Goal: Task Accomplishment & Management: Use online tool/utility

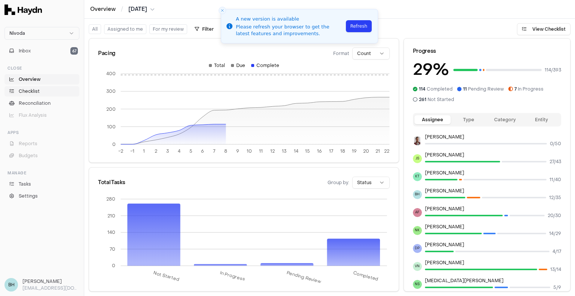
click at [34, 93] on span "Checklist" at bounding box center [29, 91] width 21 height 7
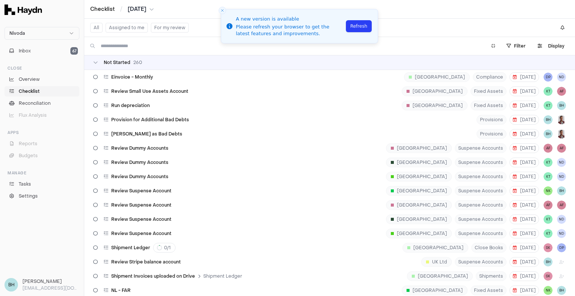
click at [157, 31] on button "For my review" at bounding box center [170, 28] width 38 height 10
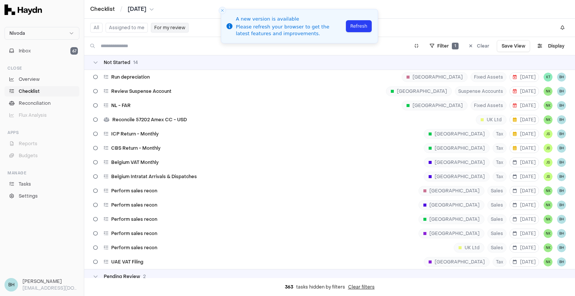
click at [128, 28] on button "Assigned to me" at bounding box center [127, 28] width 42 height 10
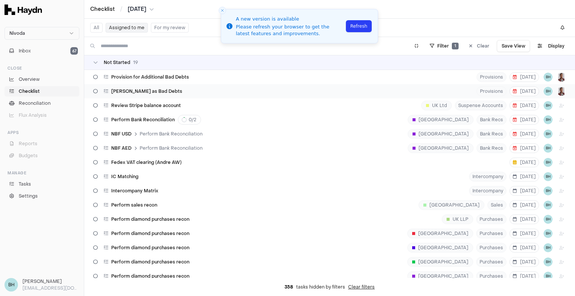
click at [159, 88] on div "[PERSON_NAME] as Bad Debts" at bounding box center [137, 91] width 95 height 14
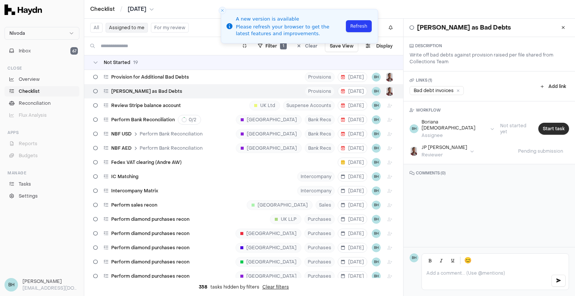
click at [541, 123] on button "Start task" at bounding box center [554, 129] width 31 height 12
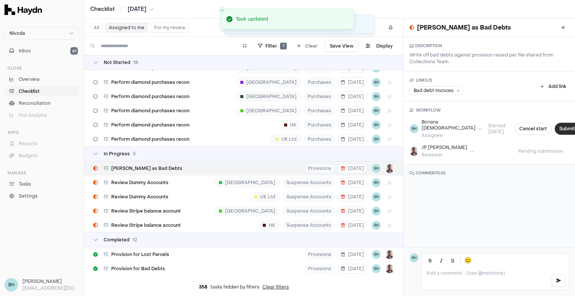
click at [555, 126] on button "Submit task" at bounding box center [572, 129] width 35 height 12
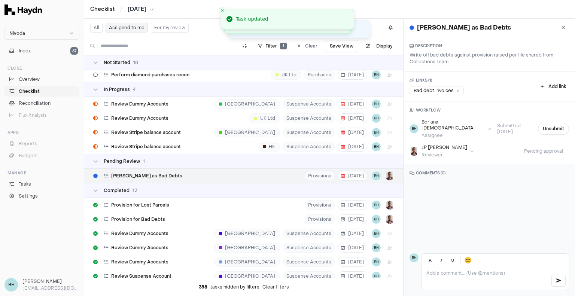
scroll to position [237, 0]
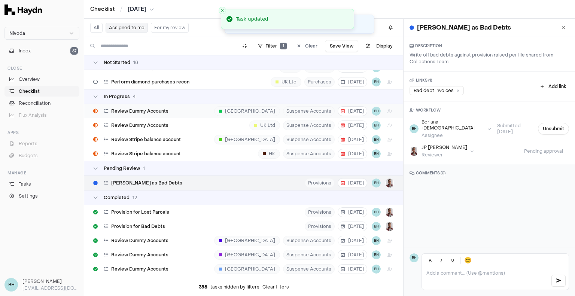
click at [225, 112] on div "Review Dummy Accounts [GEOGRAPHIC_DATA] Suspense Accounts [DATE] BH" at bounding box center [243, 111] width 319 height 14
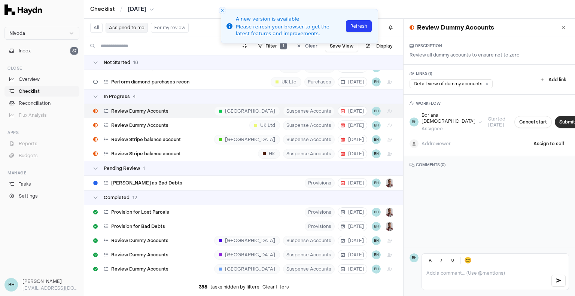
click at [555, 122] on button "Submit task" at bounding box center [572, 122] width 35 height 12
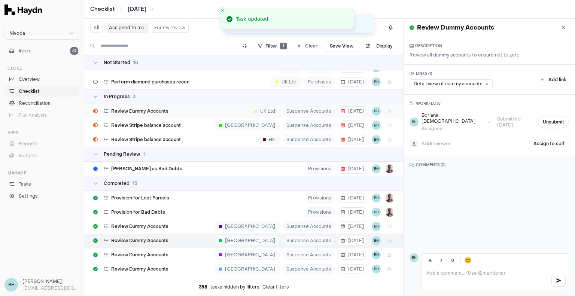
click at [202, 107] on div "Review Dummy Accounts UK Ltd Suspense Accounts [DATE] BH" at bounding box center [243, 111] width 319 height 14
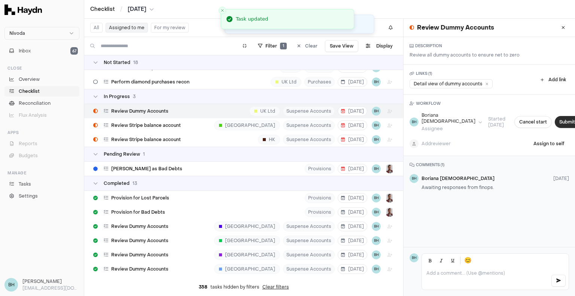
click at [555, 121] on button "Submit task" at bounding box center [572, 122] width 35 height 12
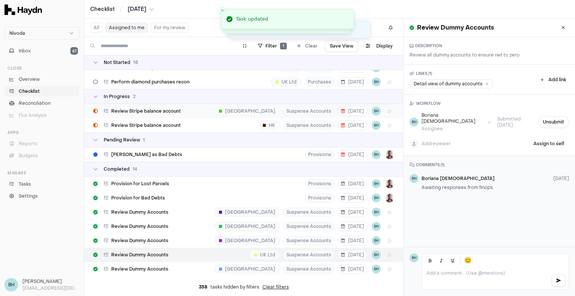
click at [188, 108] on div "Review Stripe balance account USA Suspense Accounts [DATE] BH" at bounding box center [243, 111] width 319 height 14
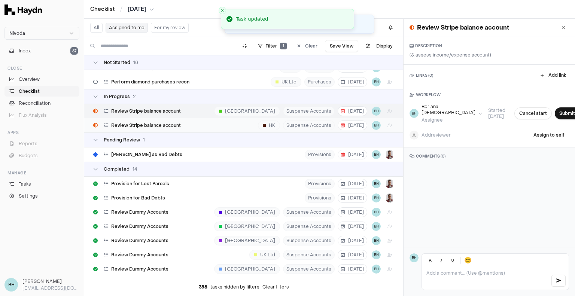
click at [232, 123] on div "Review Stripe balance account HK Suspense Accounts [DATE] BH" at bounding box center [243, 125] width 319 height 14
click at [555, 118] on button "Submit task" at bounding box center [572, 114] width 35 height 12
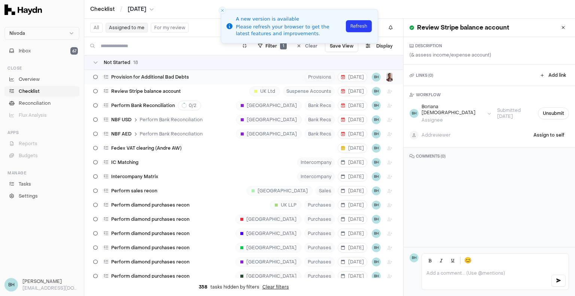
click at [211, 78] on div "Provision for Additional Bad Debts Provisions [DATE] BH" at bounding box center [243, 77] width 319 height 14
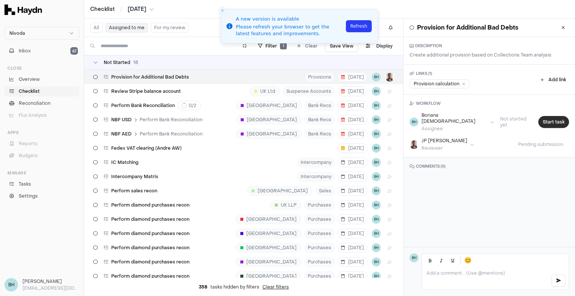
click at [552, 116] on button "Start task" at bounding box center [554, 122] width 31 height 12
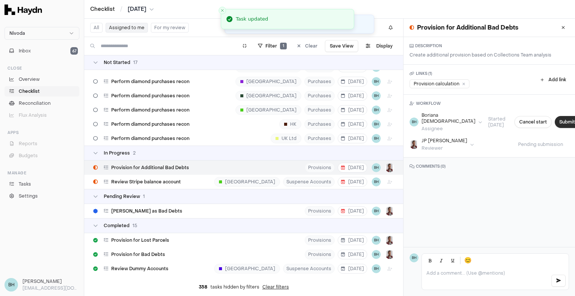
click at [555, 118] on button "Submit task" at bounding box center [572, 122] width 35 height 12
